Goal: Information Seeking & Learning: Find specific fact

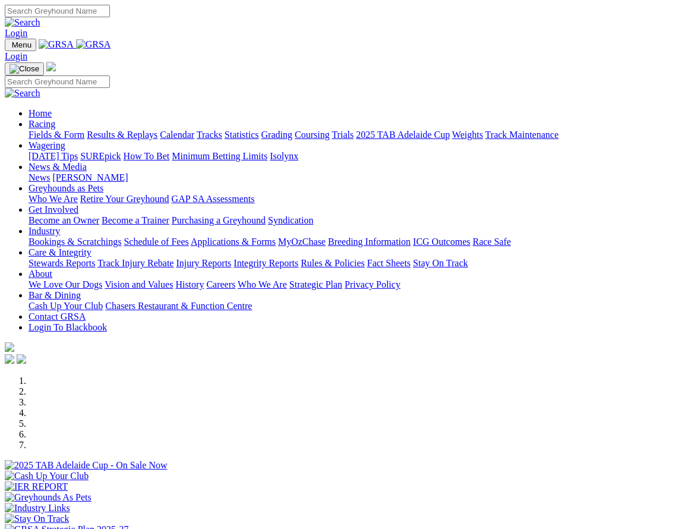
click at [157, 130] on link "Results & Replays" at bounding box center [122, 135] width 71 height 10
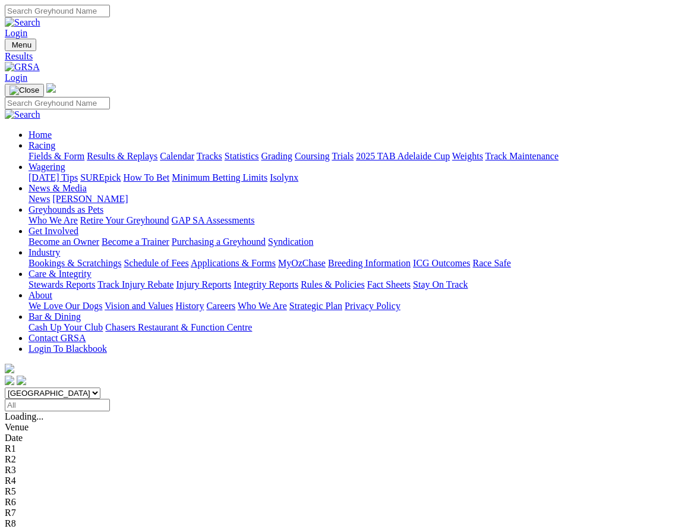
click at [100, 387] on select "South Australia New South Wales Northern Territory Queensland Tasmania Victoria…" at bounding box center [53, 392] width 96 height 11
click at [110, 399] on input "Select date" at bounding box center [57, 405] width 105 height 12
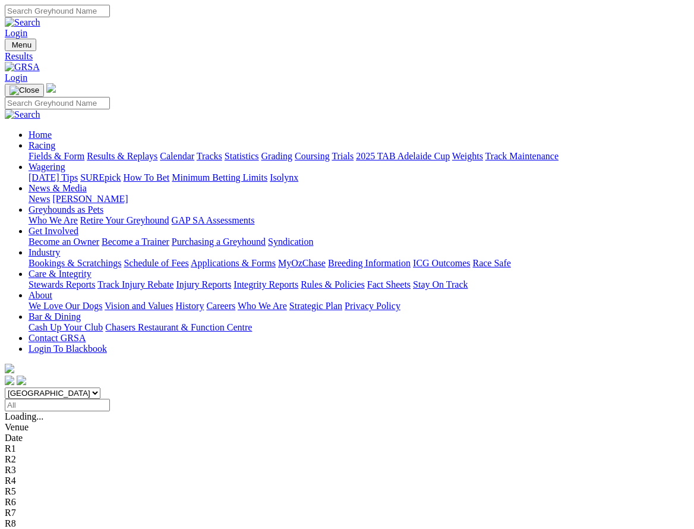
type input "[DATE]"
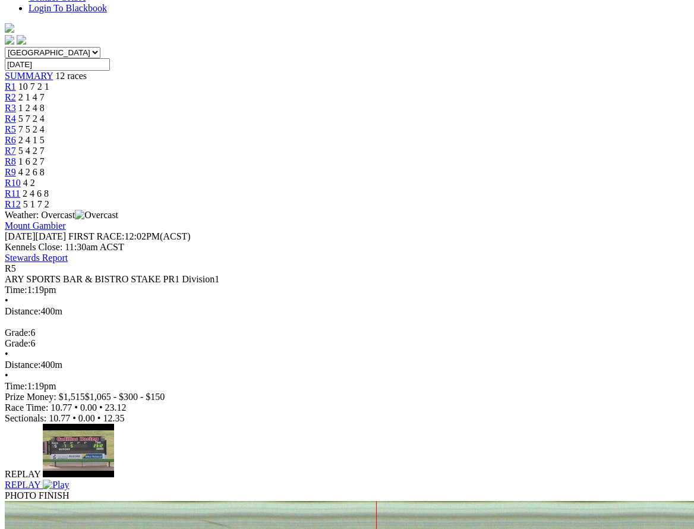
scroll to position [357, 0]
